Goal: Information Seeking & Learning: Learn about a topic

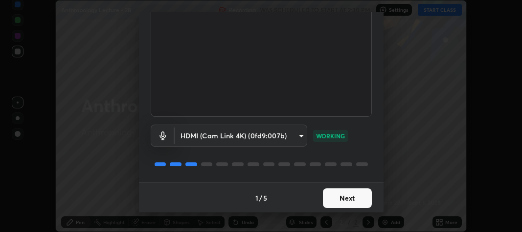
scroll to position [89, 0]
click at [336, 197] on button "Next" at bounding box center [347, 197] width 49 height 20
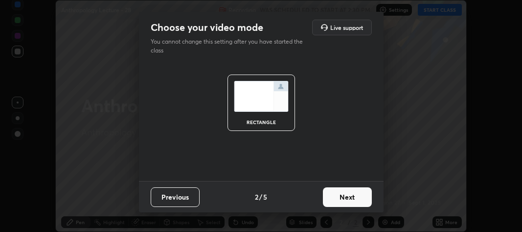
scroll to position [0, 0]
click at [340, 197] on button "Next" at bounding box center [347, 197] width 49 height 20
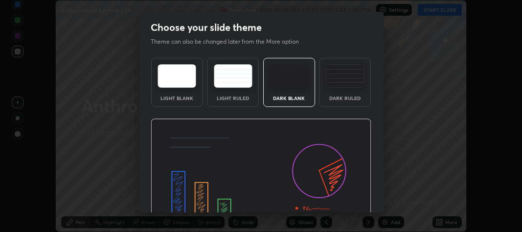
click at [344, 198] on img at bounding box center [261, 180] width 221 height 124
click at [347, 203] on img at bounding box center [261, 180] width 221 height 124
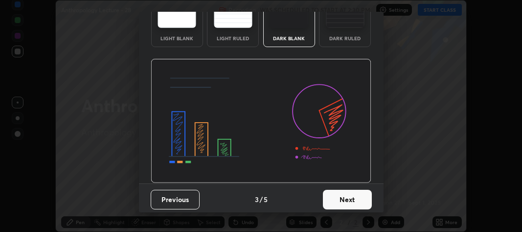
scroll to position [62, 0]
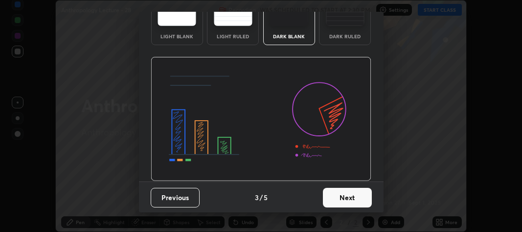
click at [343, 198] on button "Next" at bounding box center [347, 197] width 49 height 20
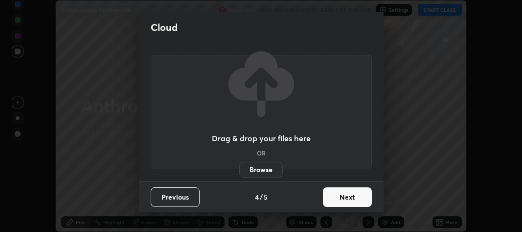
click at [345, 195] on button "Next" at bounding box center [347, 197] width 49 height 20
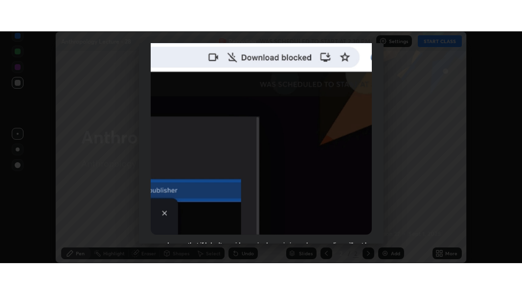
scroll to position [289, 0]
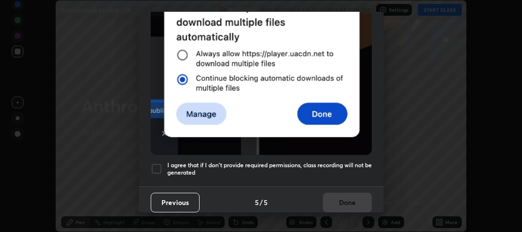
click at [159, 163] on div at bounding box center [157, 169] width 12 height 12
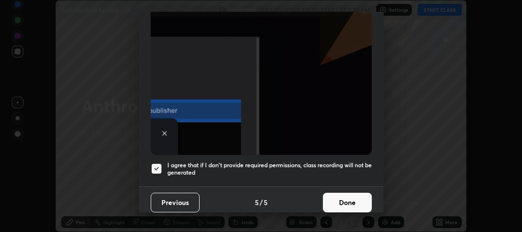
click at [326, 197] on button "Done" at bounding box center [347, 202] width 49 height 20
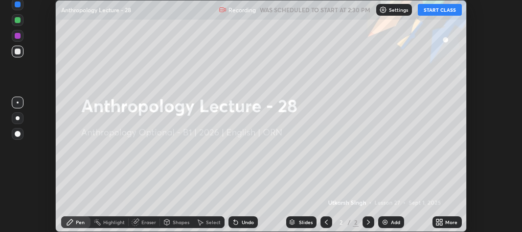
click at [434, 220] on div "More" at bounding box center [447, 222] width 29 height 12
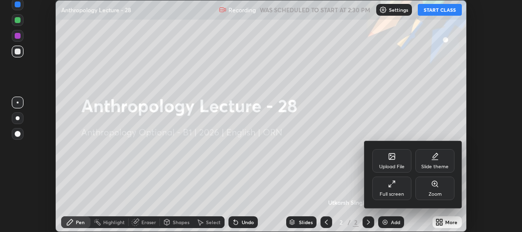
click at [385, 185] on div "Full screen" at bounding box center [391, 187] width 39 height 23
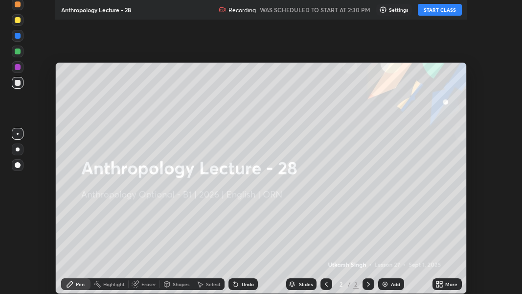
scroll to position [294, 522]
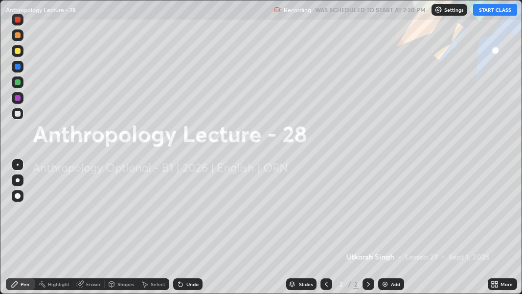
click at [491, 10] on button "START CLASS" at bounding box center [495, 10] width 44 height 12
click at [381, 231] on img at bounding box center [385, 284] width 8 height 8
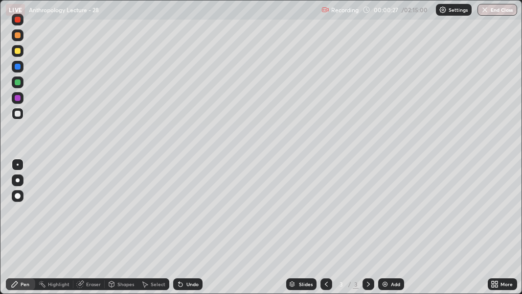
click at [18, 50] on div at bounding box center [18, 51] width 6 height 6
click at [19, 114] on div at bounding box center [18, 114] width 6 height 6
click at [20, 51] on div at bounding box center [18, 51] width 6 height 6
click at [382, 231] on img at bounding box center [385, 284] width 8 height 8
click at [20, 19] on div "LIVE Anthropology Lecture - 28" at bounding box center [162, 10] width 312 height 20
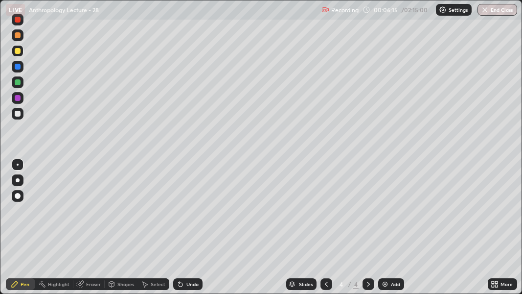
click at [19, 20] on div at bounding box center [18, 20] width 6 height 6
click at [383, 231] on img at bounding box center [385, 284] width 8 height 8
click at [385, 231] on img at bounding box center [385, 284] width 8 height 8
click at [19, 52] on div at bounding box center [18, 51] width 6 height 6
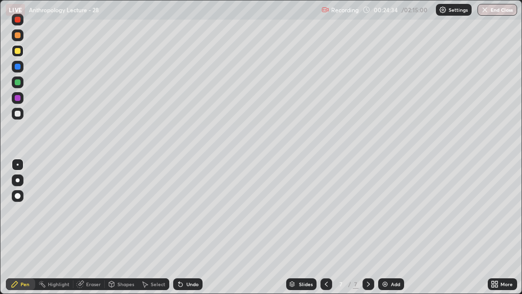
click at [18, 65] on div at bounding box center [18, 67] width 6 height 6
click at [17, 80] on div at bounding box center [18, 82] width 6 height 6
click at [387, 231] on img at bounding box center [385, 284] width 8 height 8
click at [90, 231] on div "Eraser" at bounding box center [93, 283] width 15 height 5
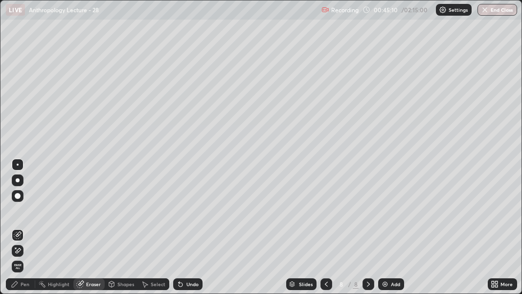
click at [23, 231] on div "Pen" at bounding box center [25, 283] width 9 height 5
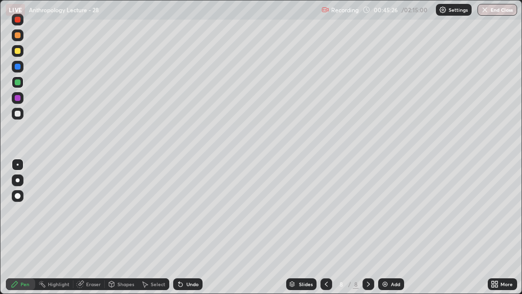
click at [89, 231] on div "Eraser" at bounding box center [93, 283] width 15 height 5
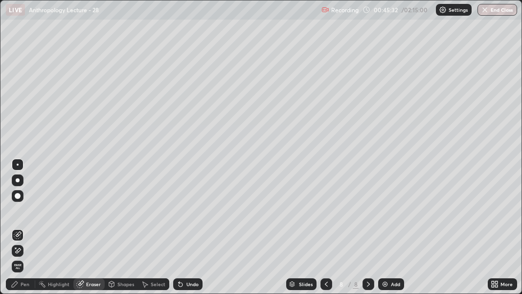
click at [25, 231] on div "Pen" at bounding box center [25, 283] width 9 height 5
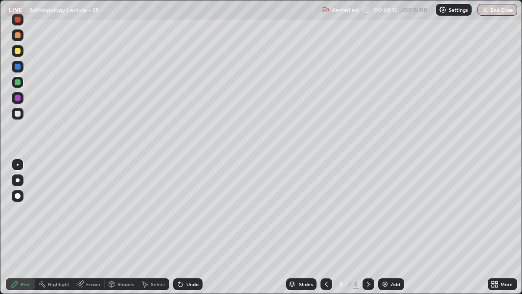
click at [384, 231] on img at bounding box center [385, 284] width 8 height 8
click at [382, 231] on img at bounding box center [385, 284] width 8 height 8
click at [387, 231] on img at bounding box center [386, 284] width 8 height 8
click at [383, 231] on img at bounding box center [385, 284] width 8 height 8
click at [88, 231] on div "Eraser" at bounding box center [93, 283] width 15 height 5
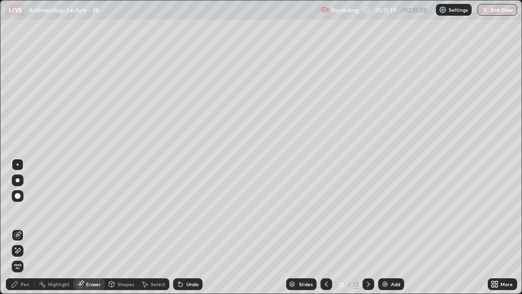
click at [24, 231] on div "Pen" at bounding box center [25, 283] width 9 height 5
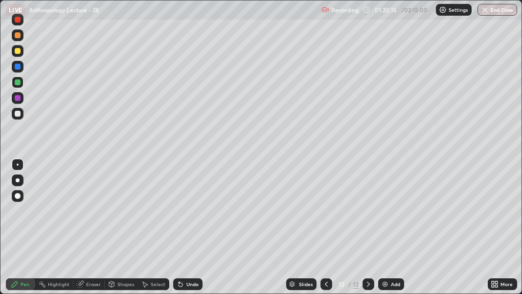
click at [382, 231] on img at bounding box center [385, 284] width 8 height 8
click at [18, 112] on div at bounding box center [18, 114] width 6 height 6
click at [384, 231] on img at bounding box center [385, 284] width 8 height 8
click at [15, 81] on div at bounding box center [18, 82] width 6 height 6
click at [383, 231] on img at bounding box center [385, 284] width 8 height 8
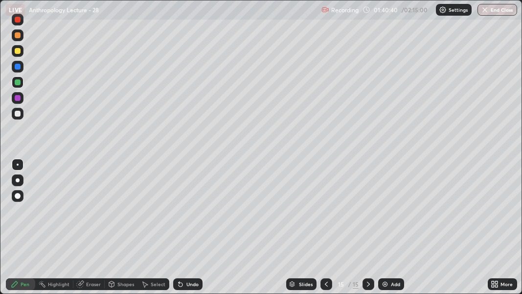
click at [383, 231] on img at bounding box center [385, 284] width 8 height 8
click at [494, 8] on button "End Class" at bounding box center [498, 10] width 40 height 12
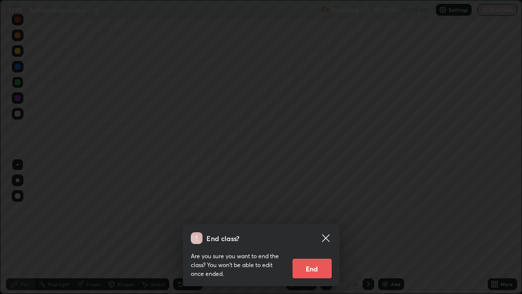
click at [312, 231] on button "End" at bounding box center [312, 268] width 39 height 20
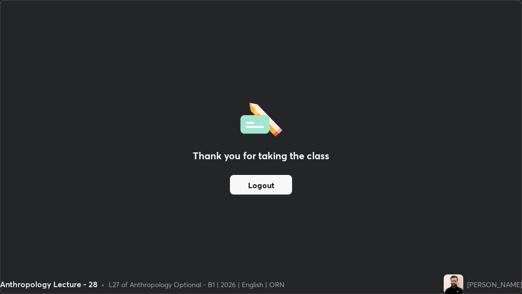
click at [253, 186] on button "Logout" at bounding box center [261, 185] width 62 height 20
